Goal: Task Accomplishment & Management: Manage account settings

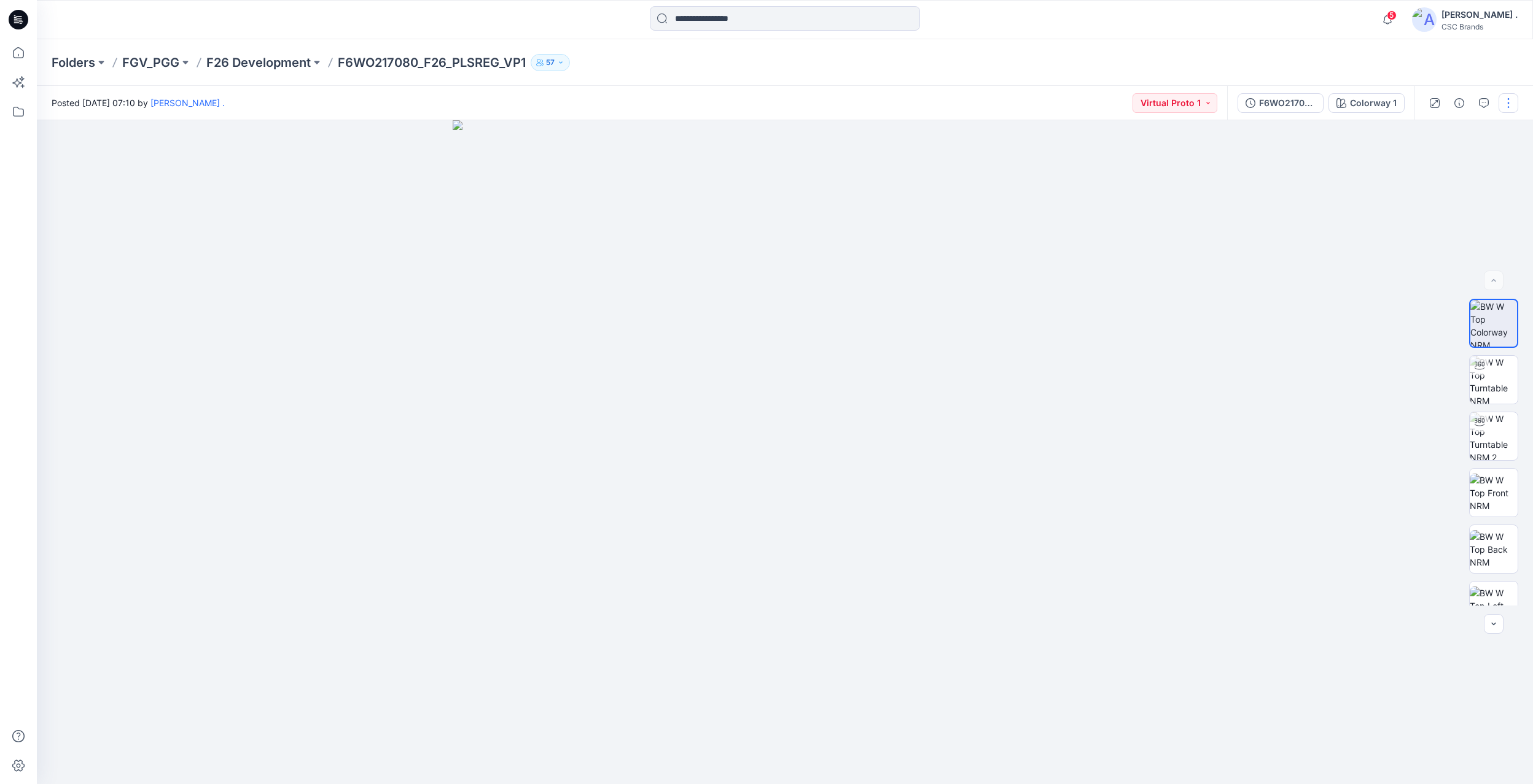
click at [1509, 109] on button "button" at bounding box center [1508, 103] width 20 height 19
click at [1273, 99] on div "F6WO217080_F26_PLSREG_VP1" at bounding box center [1288, 103] width 57 height 14
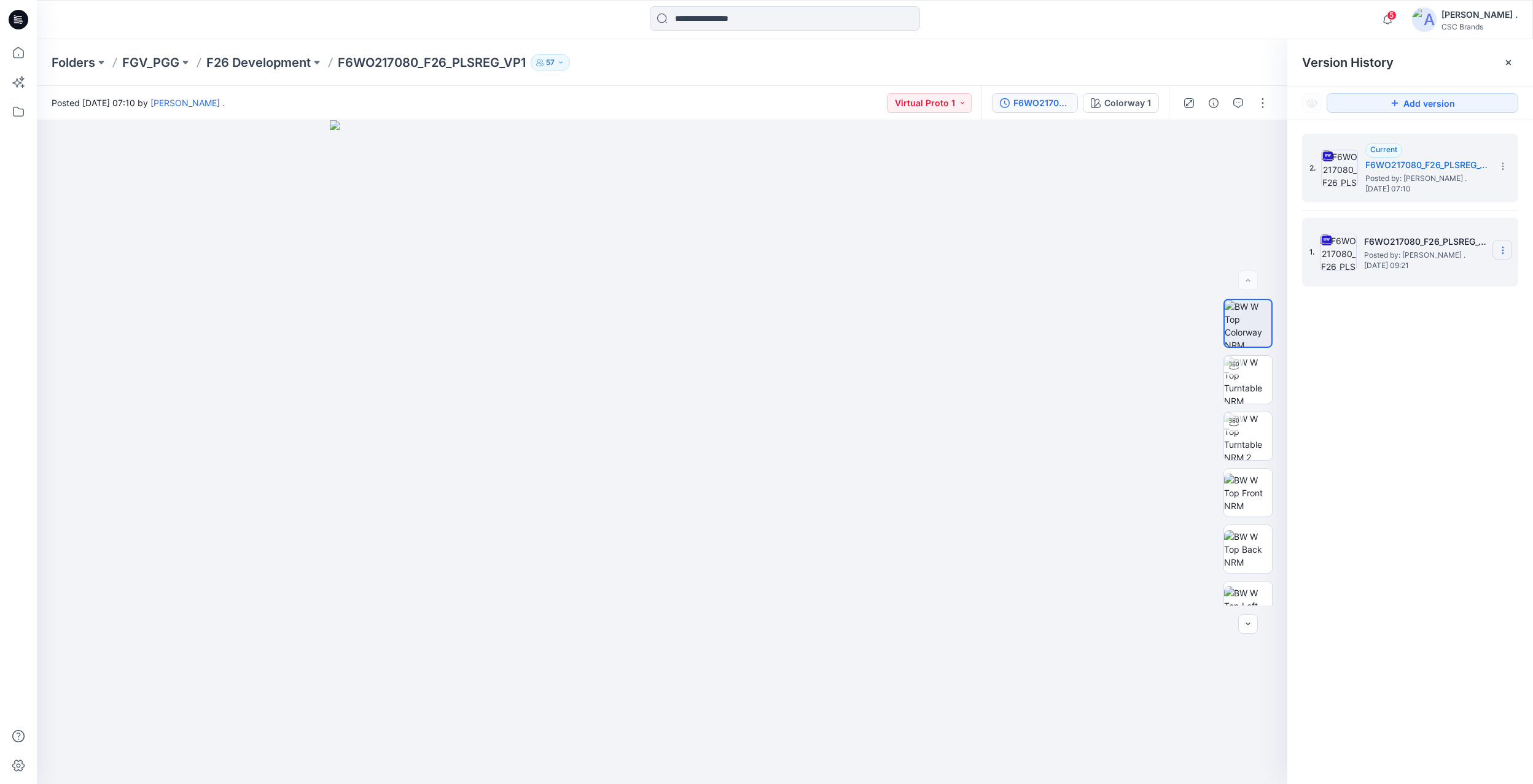
click at [1503, 251] on icon at bounding box center [1503, 250] width 10 height 10
click at [1433, 379] on span "Delete Version" at bounding box center [1418, 379] width 57 height 15
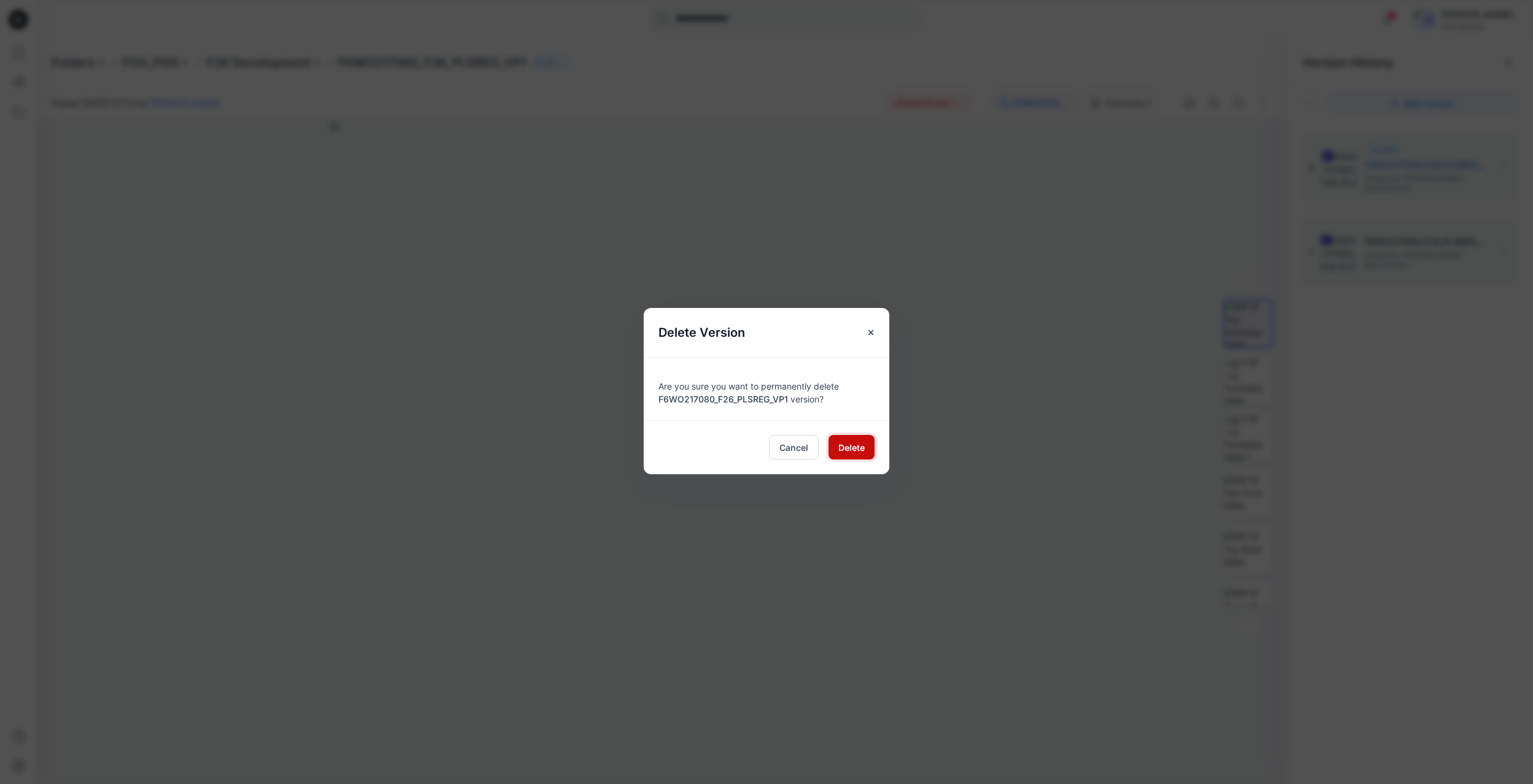
click at [856, 447] on span "Delete" at bounding box center [851, 448] width 26 height 13
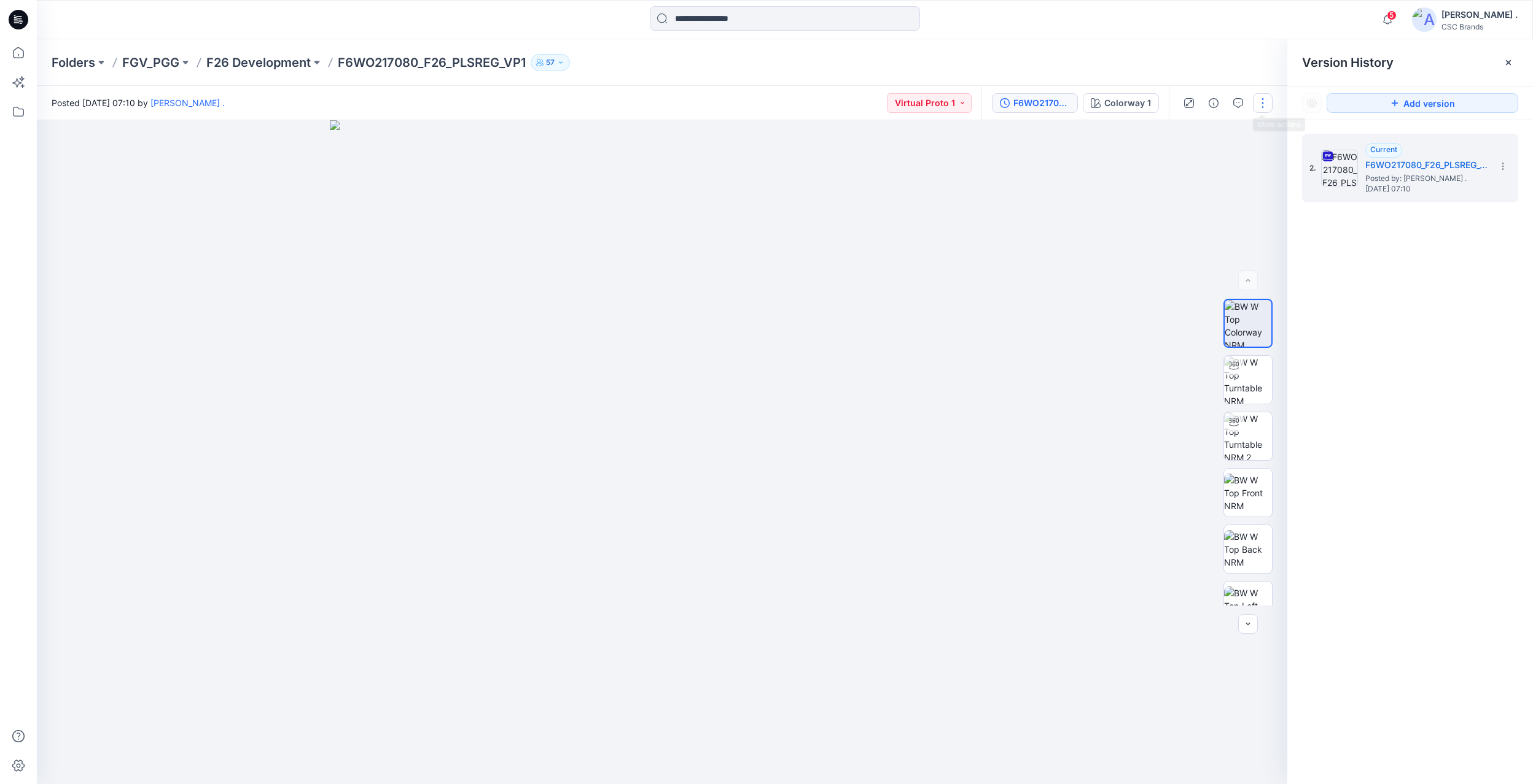
click at [1257, 104] on button "button" at bounding box center [1262, 103] width 20 height 19
click at [1192, 163] on button "Edit" at bounding box center [1210, 166] width 113 height 23
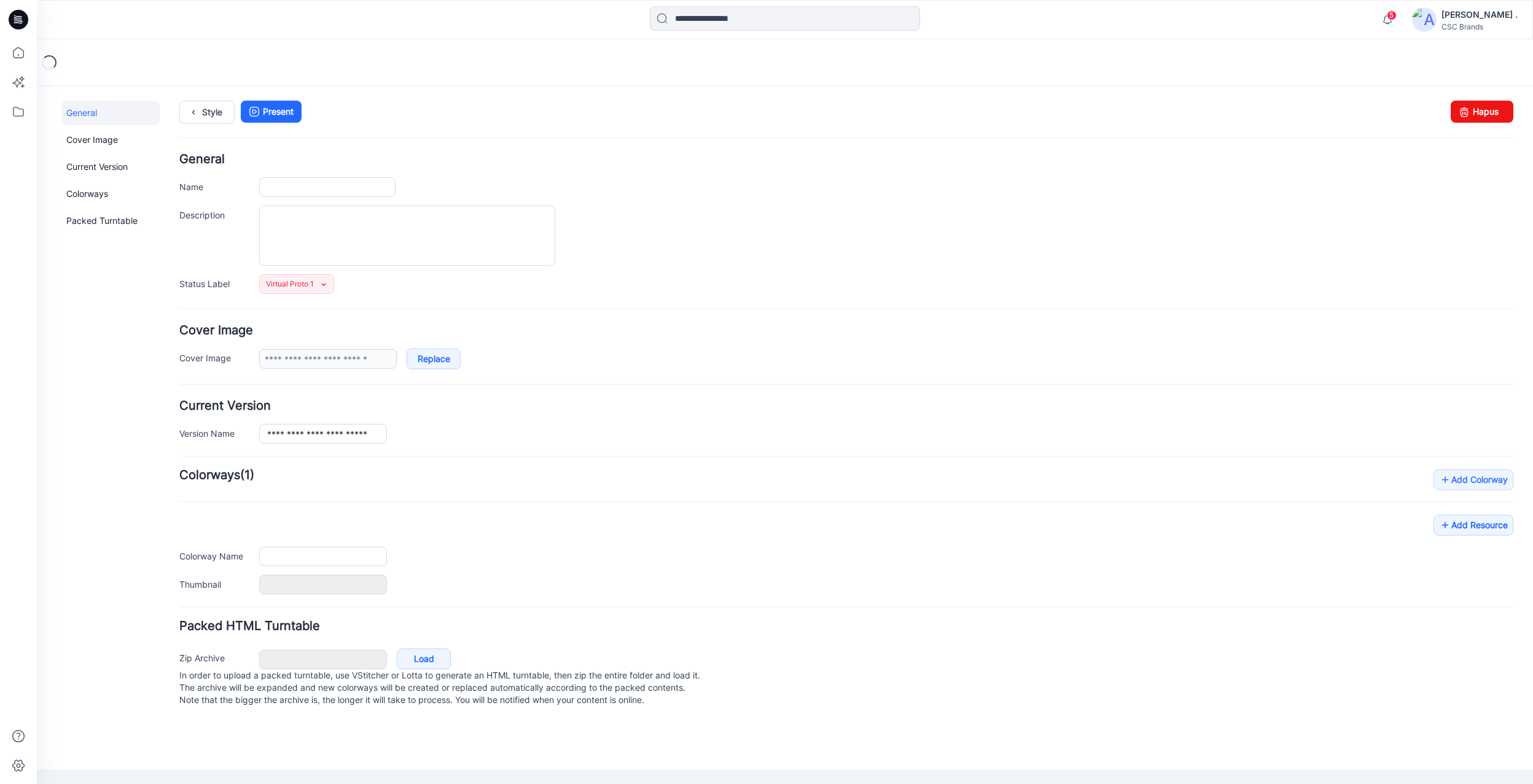
type input "**********"
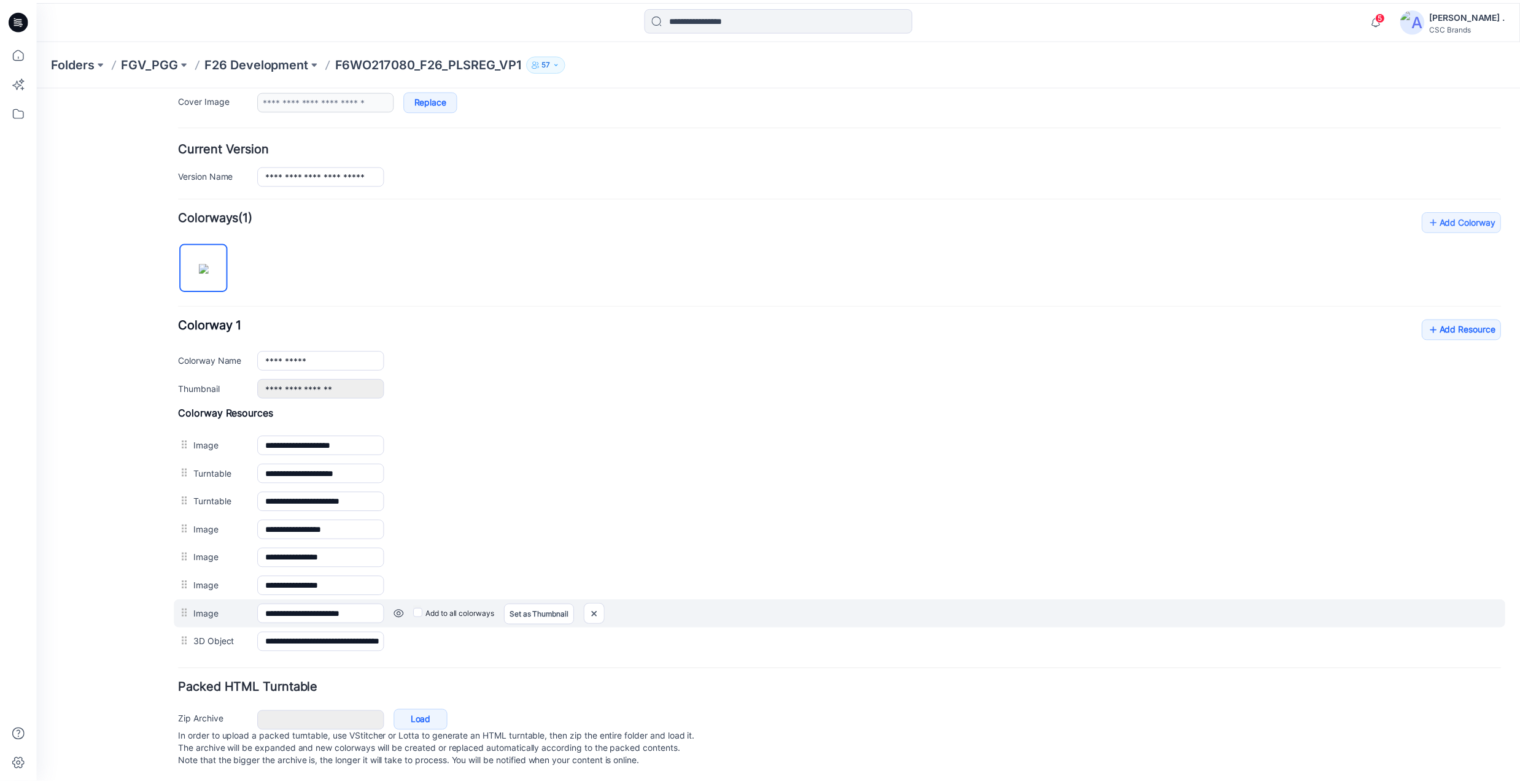
scroll to position [280, 0]
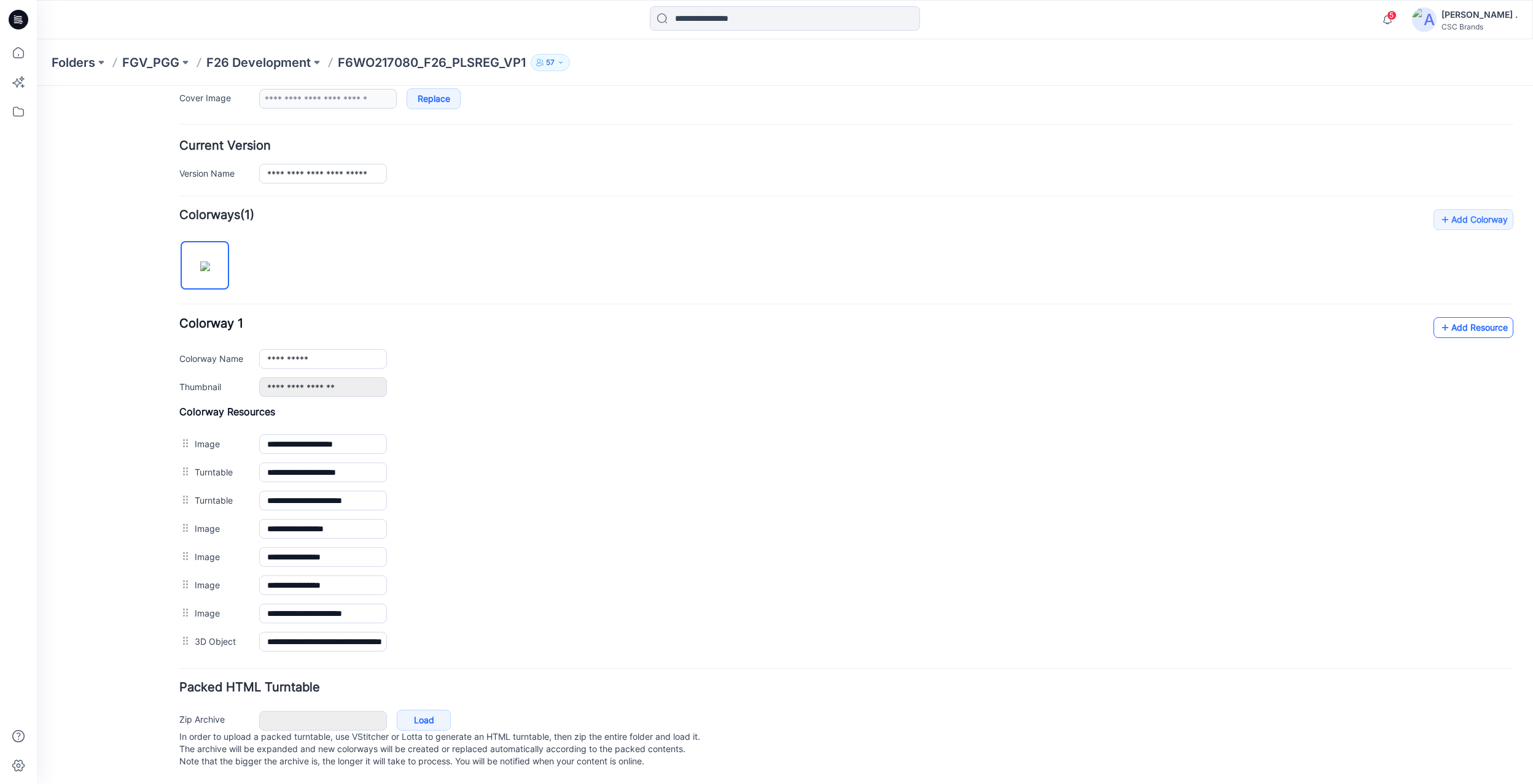
click at [1440, 318] on link "Add Resource" at bounding box center [1473, 328] width 80 height 21
click at [1460, 318] on link "Add Resource" at bounding box center [1473, 328] width 80 height 21
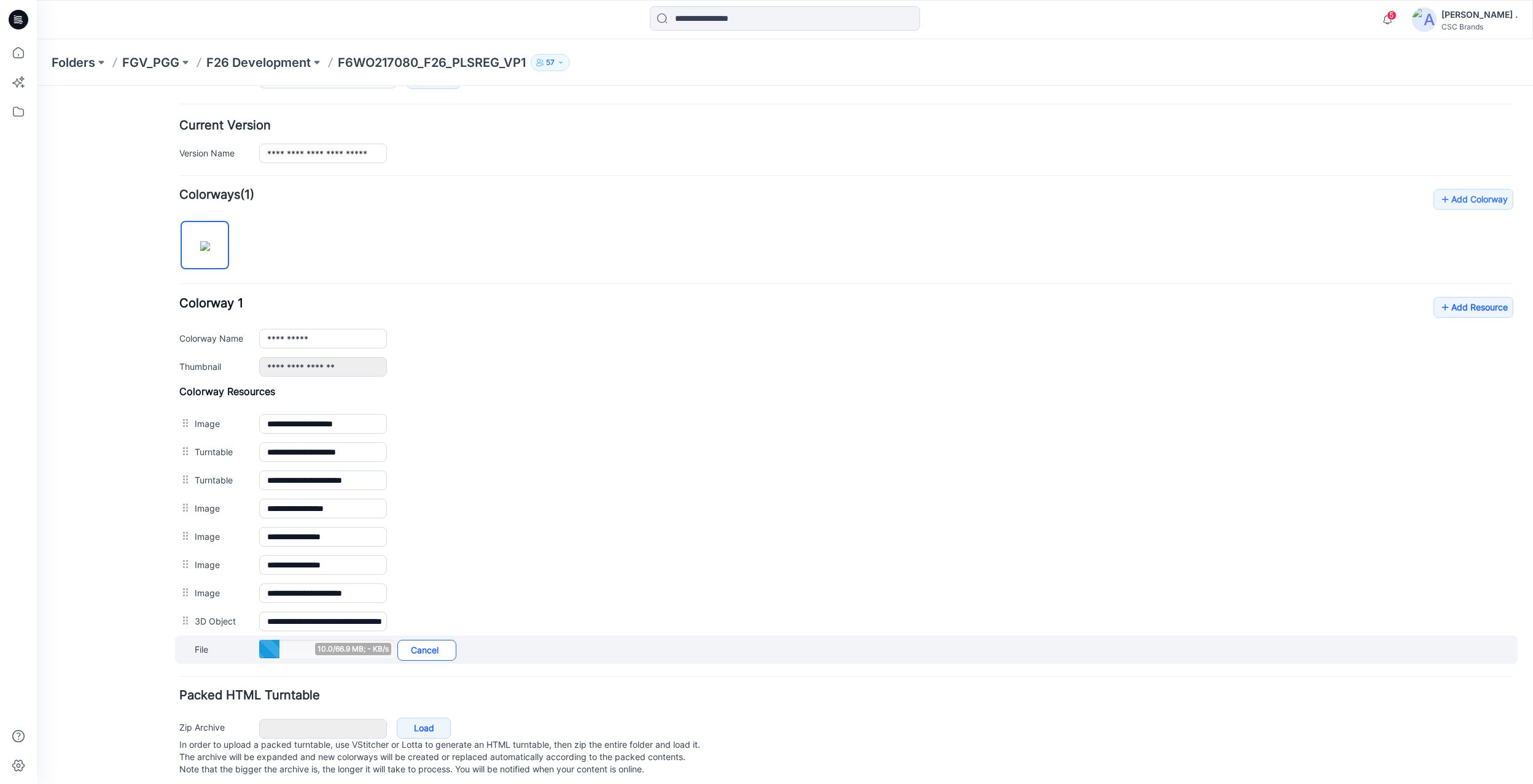
click at [438, 661] on link "Cancel" at bounding box center [427, 651] width 59 height 21
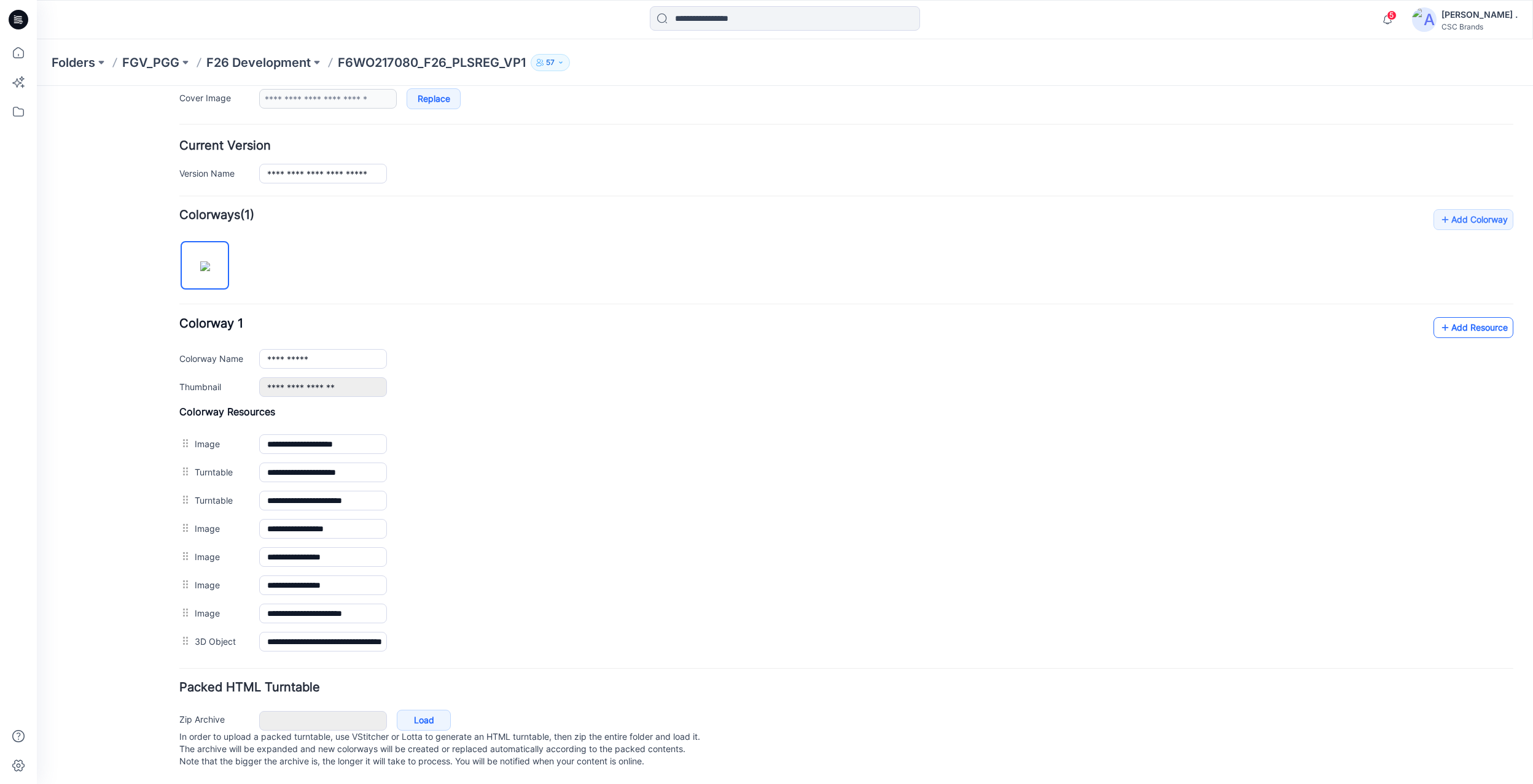
click at [1454, 318] on link "Add Resource" at bounding box center [1473, 328] width 80 height 21
click at [1448, 318] on link "Add Resource" at bounding box center [1473, 328] width 80 height 21
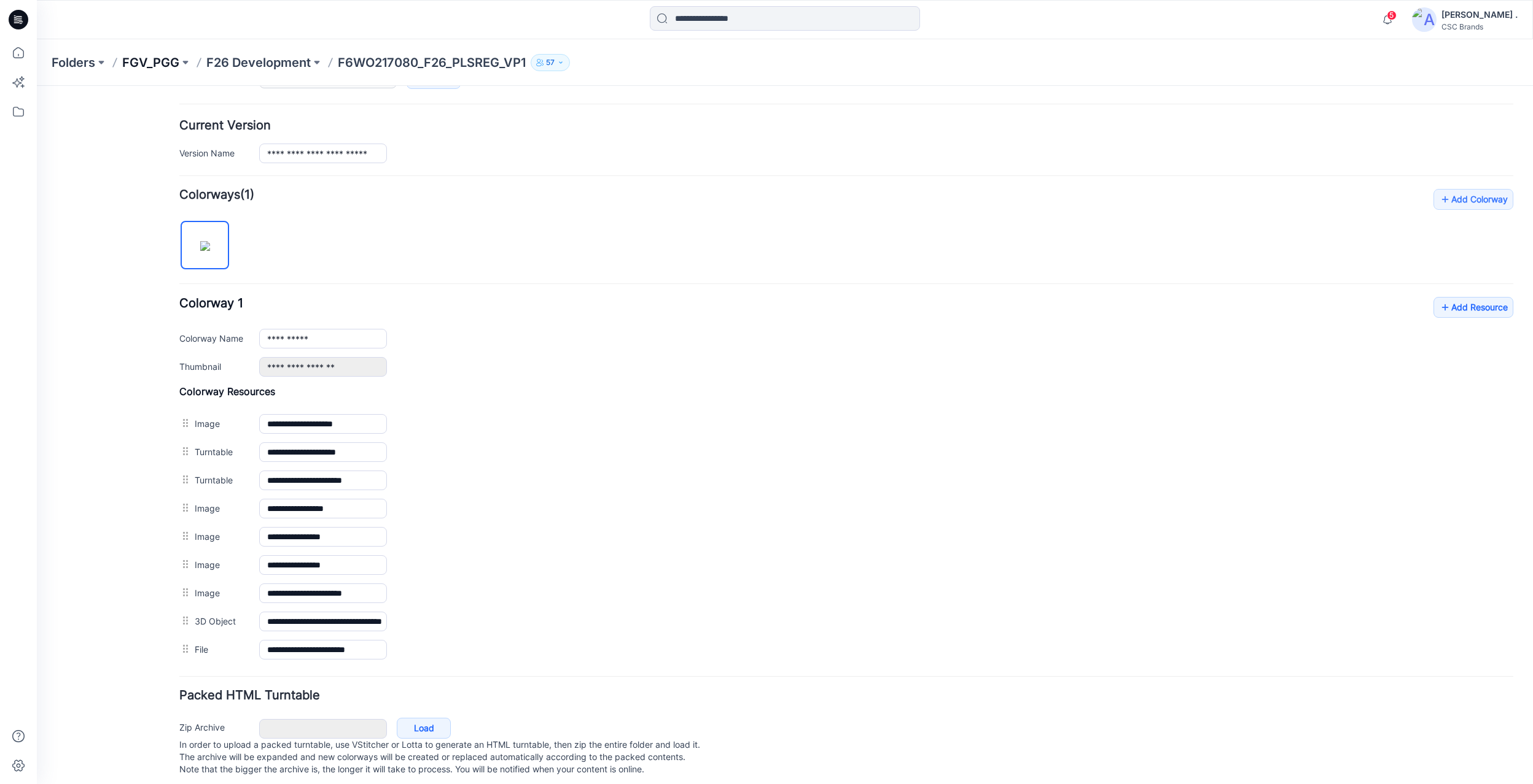
click at [137, 58] on p "FGV_PGG" at bounding box center [150, 62] width 57 height 17
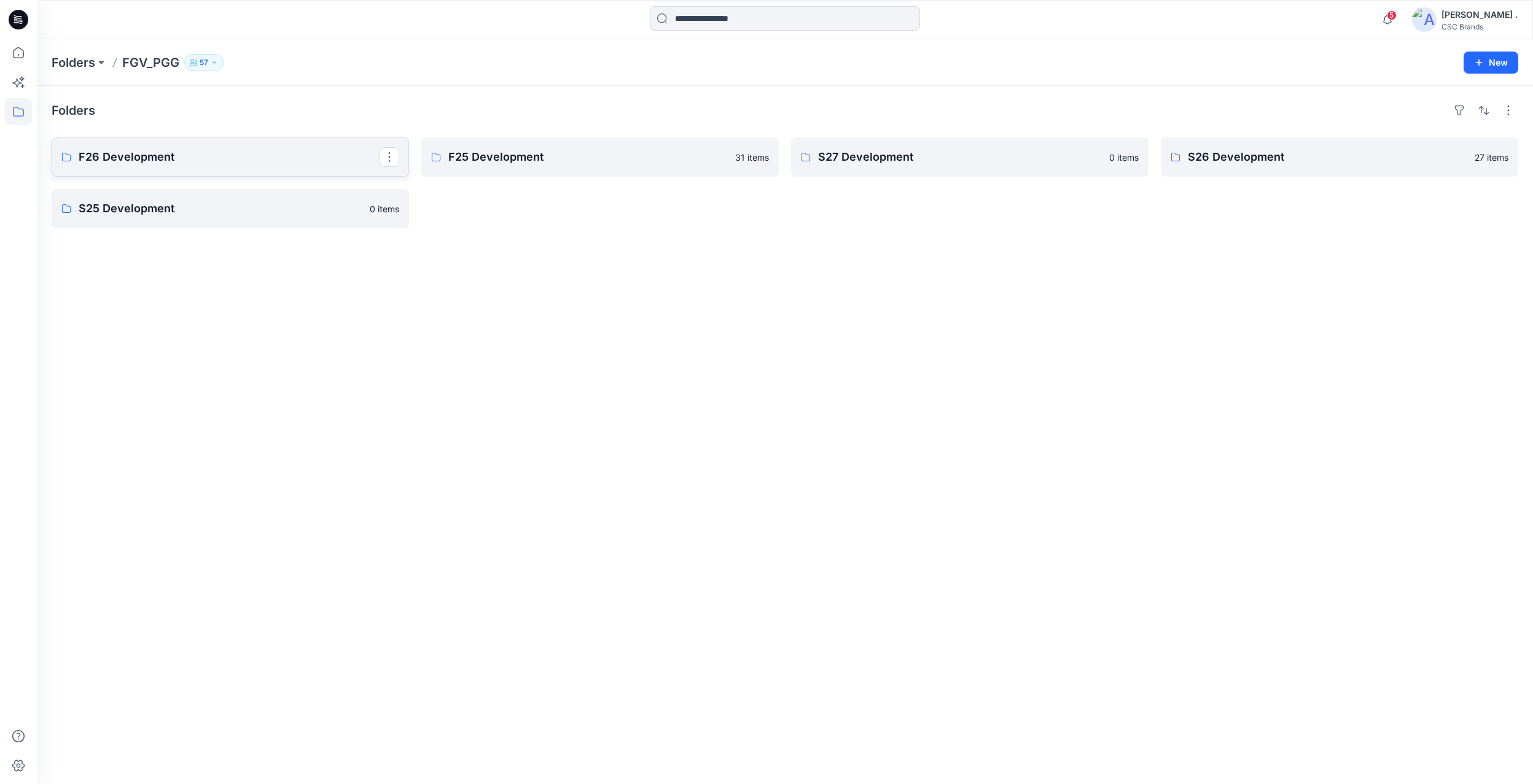
click at [244, 162] on p "F26 Development" at bounding box center [229, 157] width 301 height 17
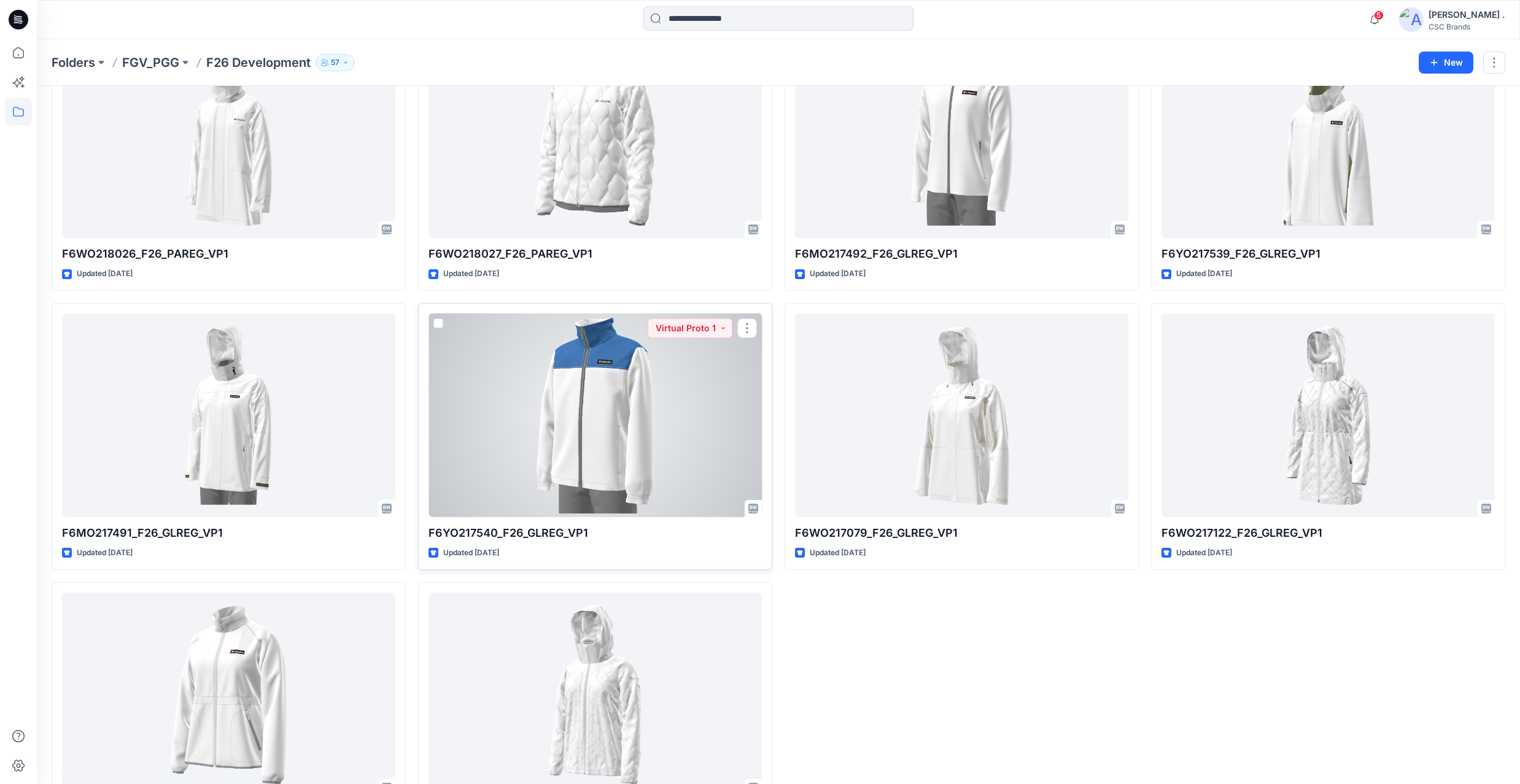
scroll to position [2067, 0]
